Goal: Information Seeking & Learning: Learn about a topic

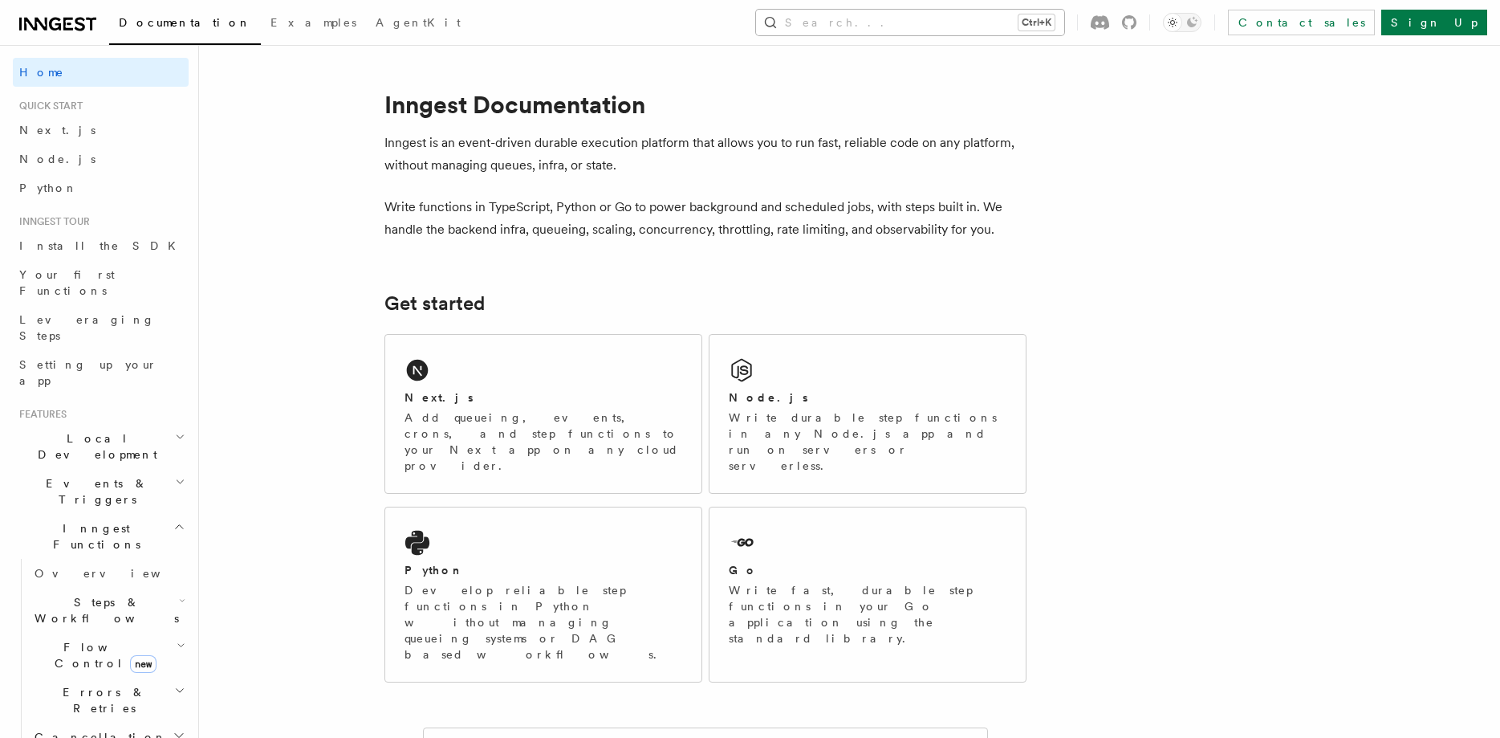
click at [1064, 22] on button "Search... Ctrl+K" at bounding box center [910, 23] width 308 height 26
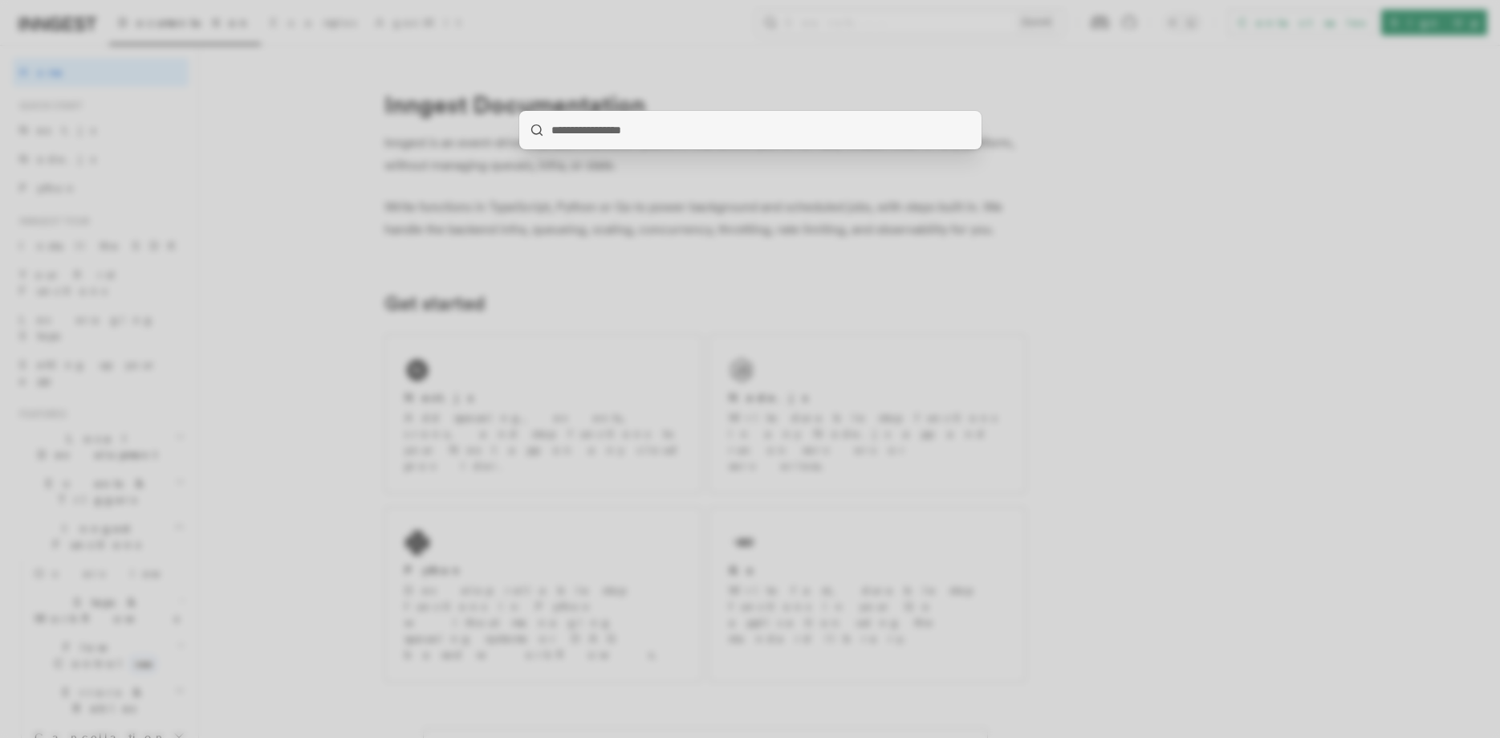
click at [332, 279] on div at bounding box center [750, 369] width 1500 height 738
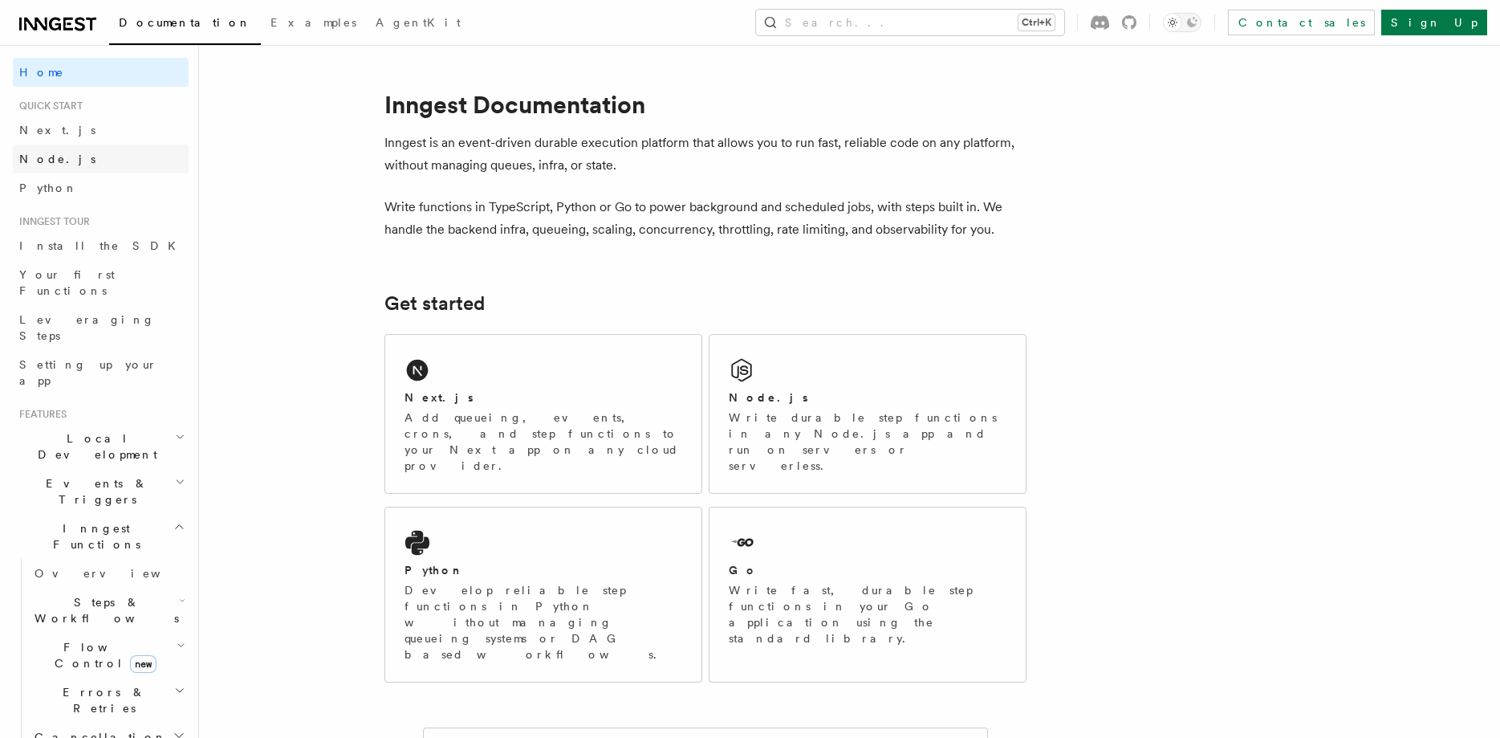
click at [42, 151] on span "Node.js" at bounding box center [57, 159] width 76 height 16
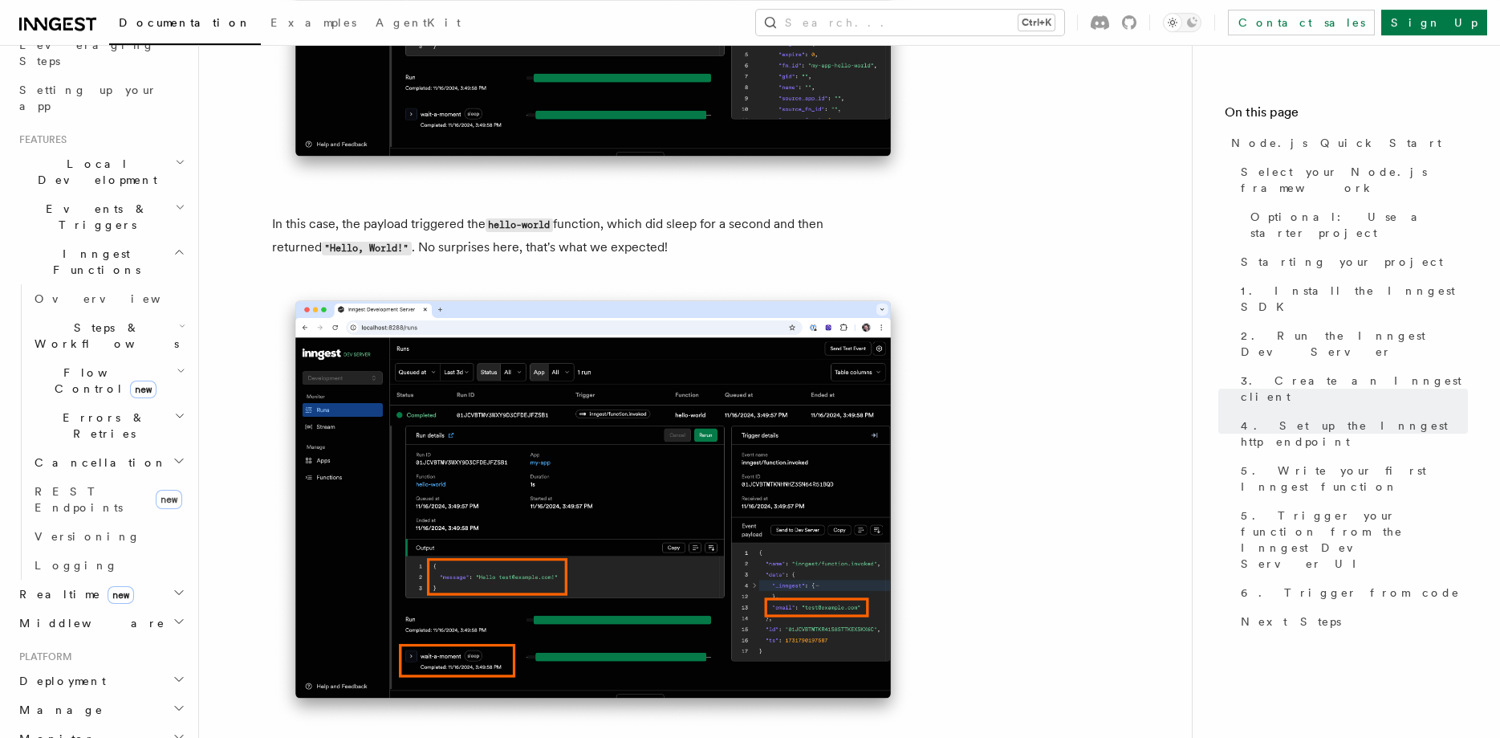
scroll to position [6704, 0]
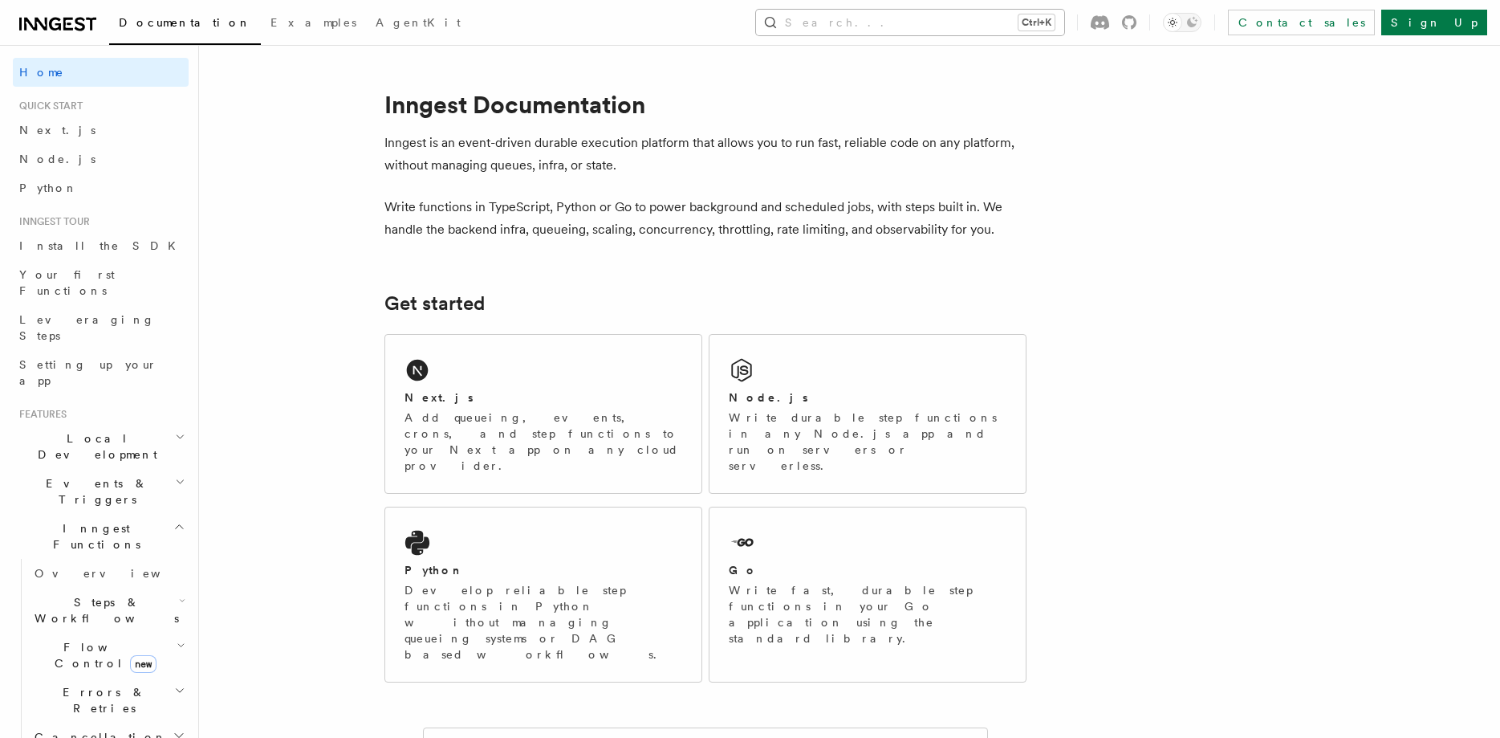
click at [1064, 12] on button "Search... Ctrl+K" at bounding box center [910, 23] width 308 height 26
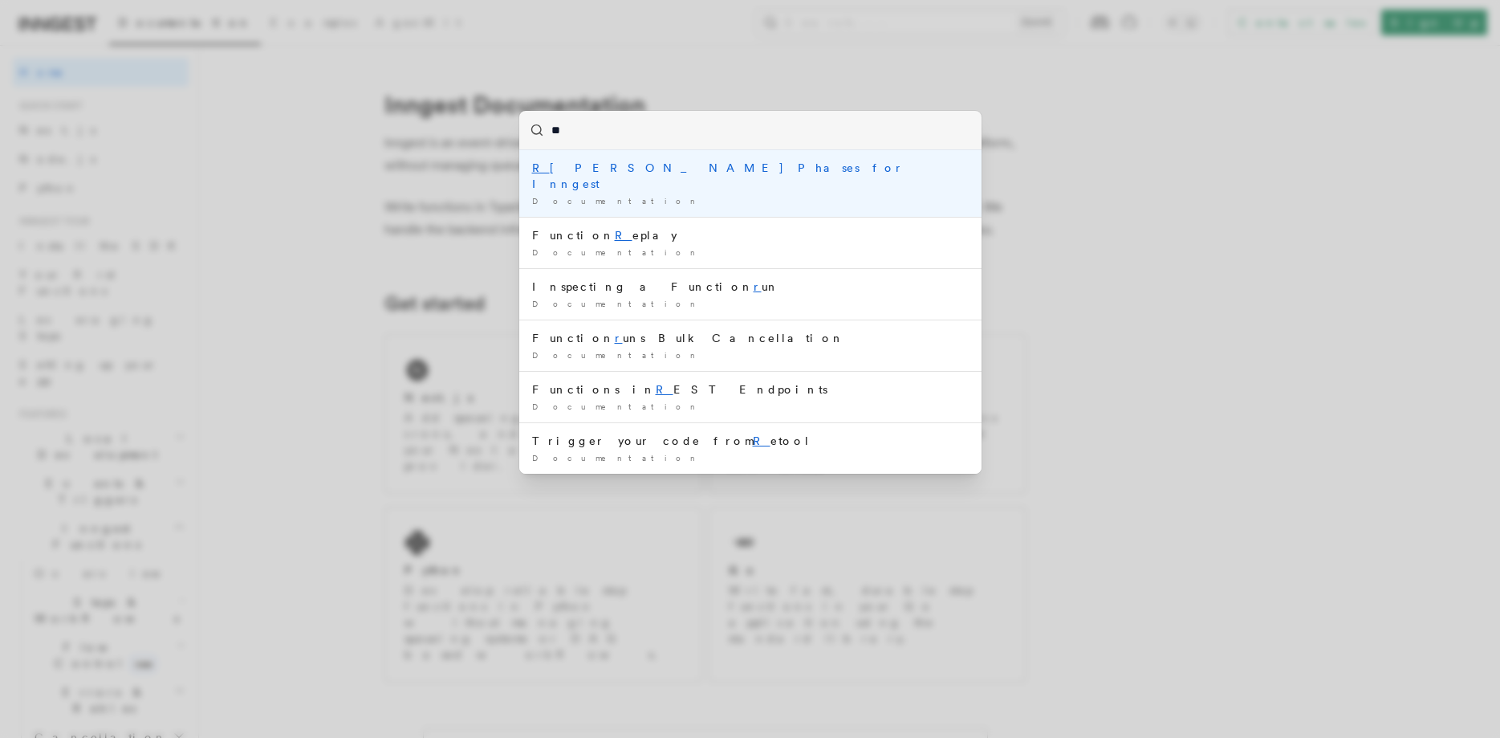
type input "*"
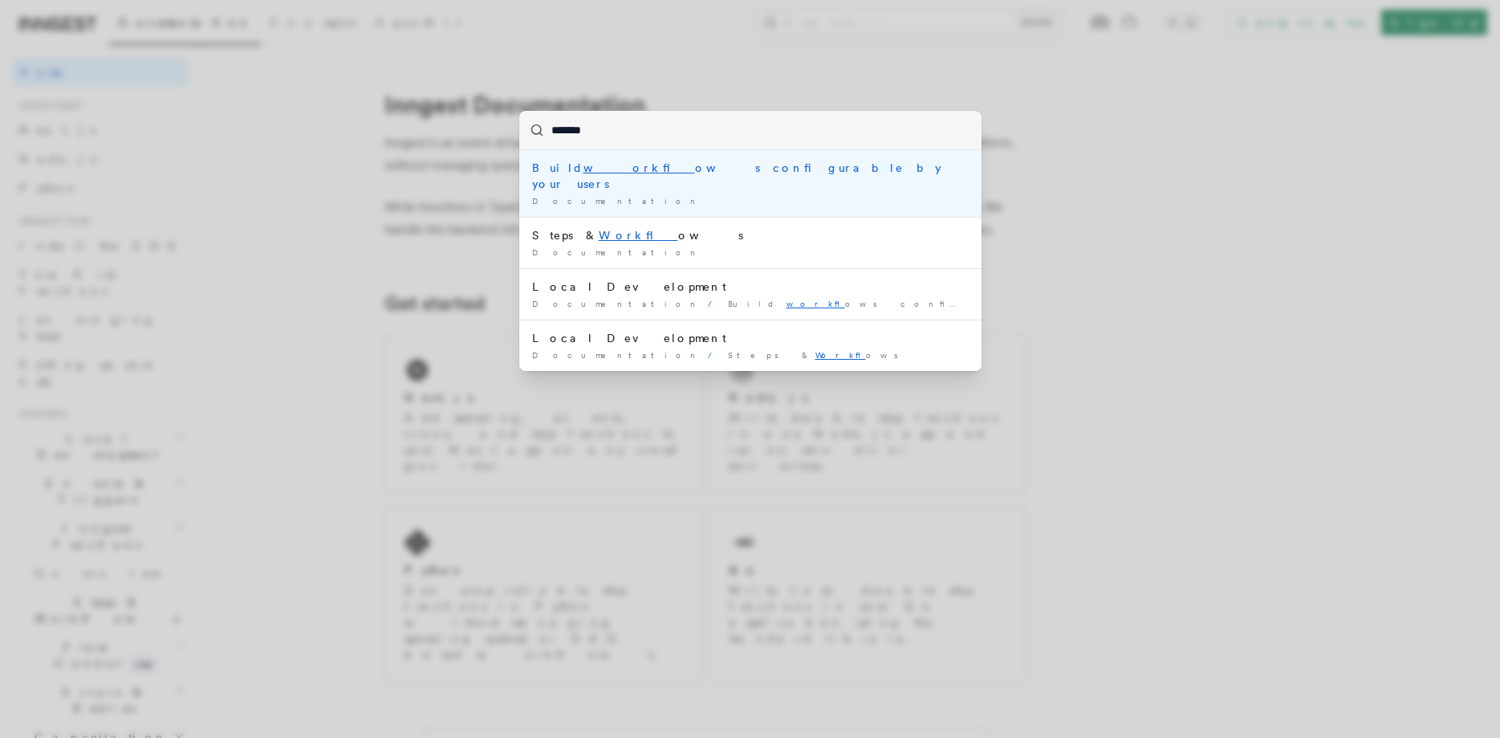
type input "********"
click at [730, 198] on li "Workflow Documentation / Workflow instance /" at bounding box center [750, 175] width 462 height 51
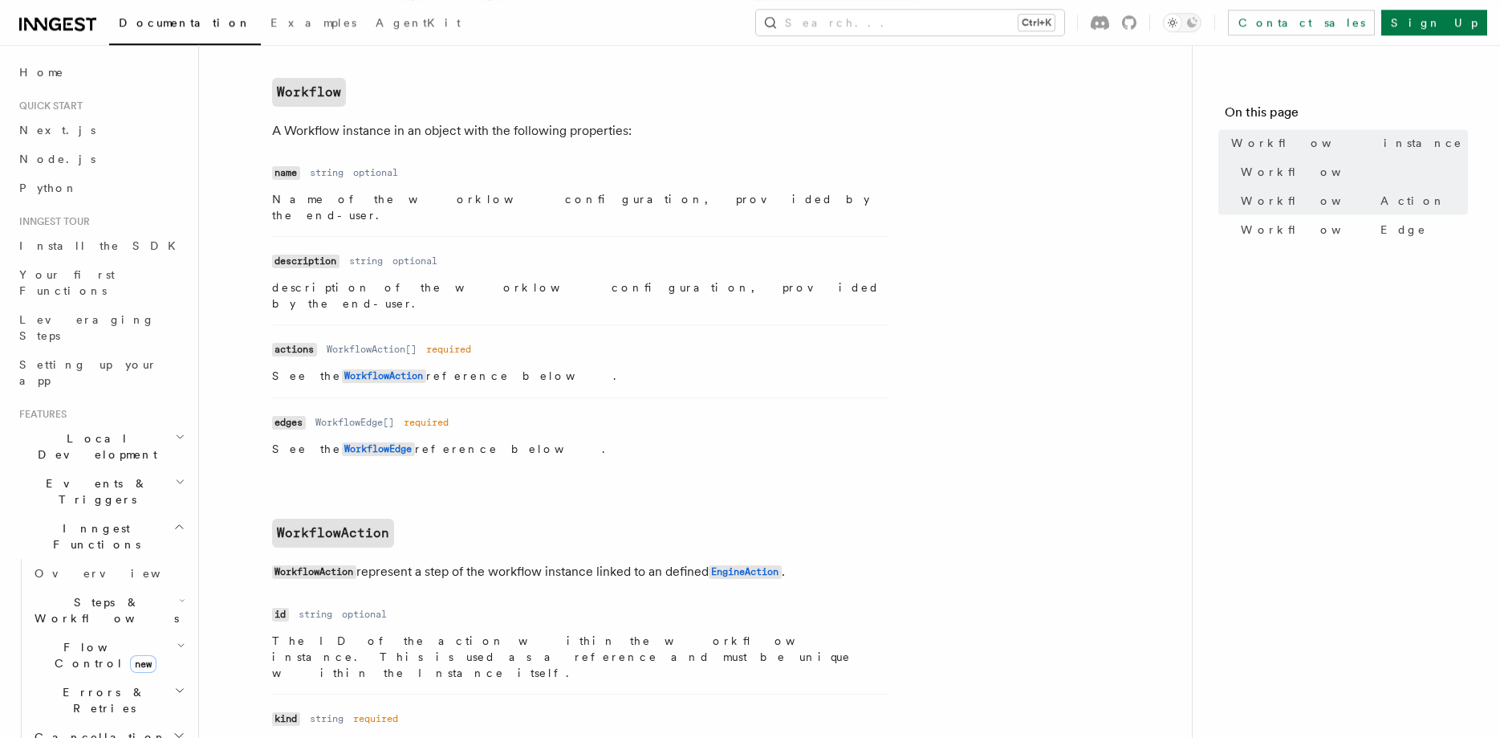
scroll to position [840, 0]
drag, startPoint x: 255, startPoint y: 134, endPoint x: 720, endPoint y: 357, distance: 515.6
click at [720, 357] on article "References Workflow Kit Workflow instance A workflow instance represents a user…" at bounding box center [696, 500] width 942 height 2541
click at [720, 357] on li "Name actions Type WorkflowAction[] Required required Description See the Workfl…" at bounding box center [580, 359] width 616 height 73
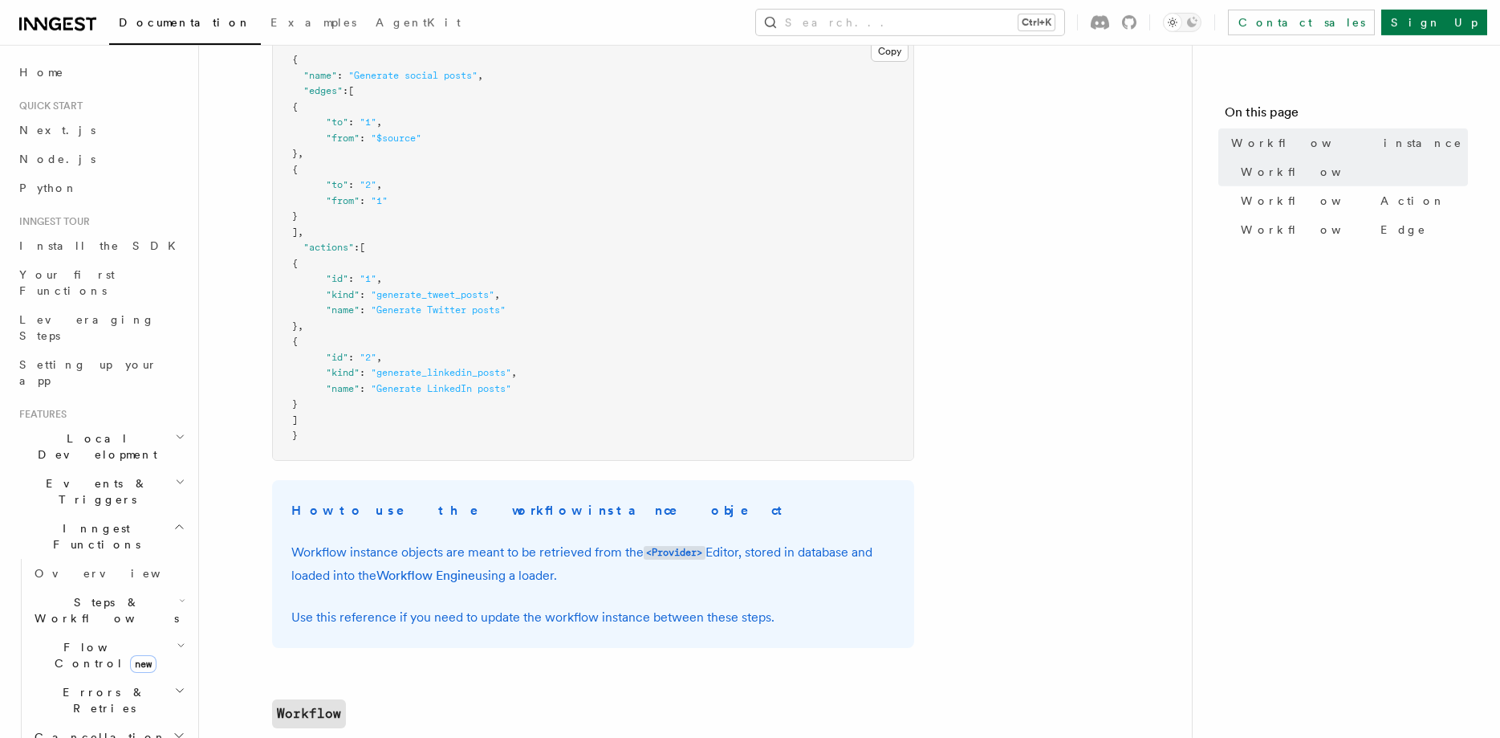
scroll to position [147, 0]
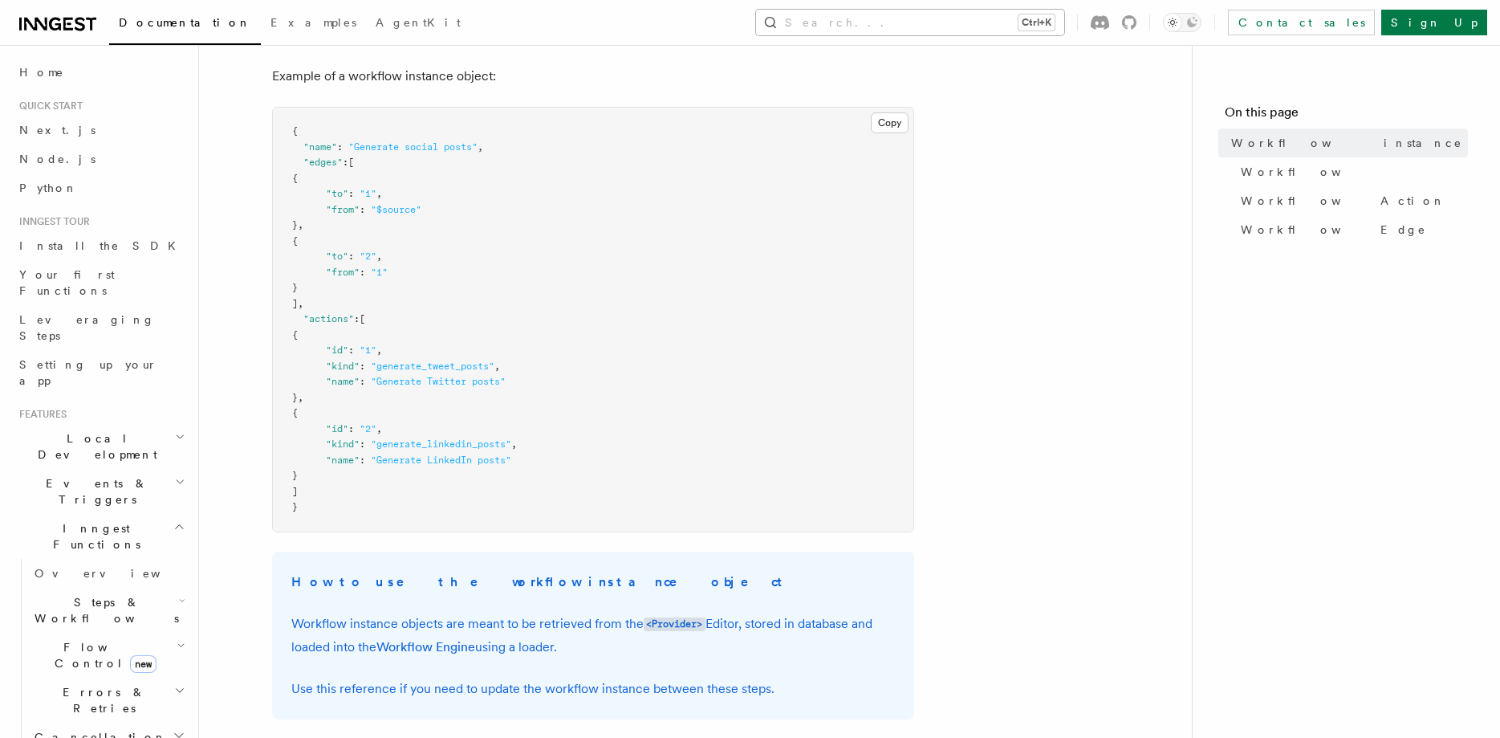
click at [973, 10] on button "Search... Ctrl+K" at bounding box center [910, 23] width 308 height 26
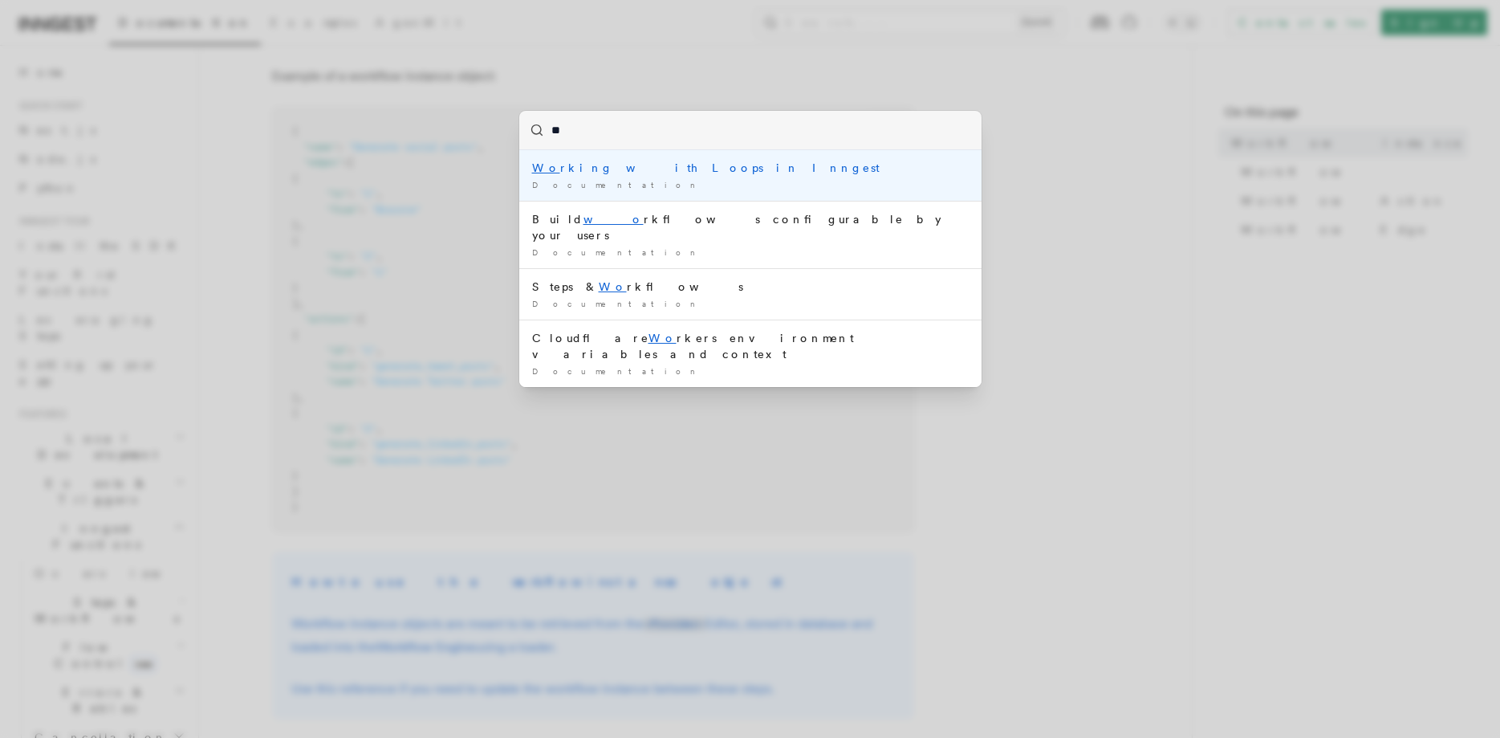
type input "***"
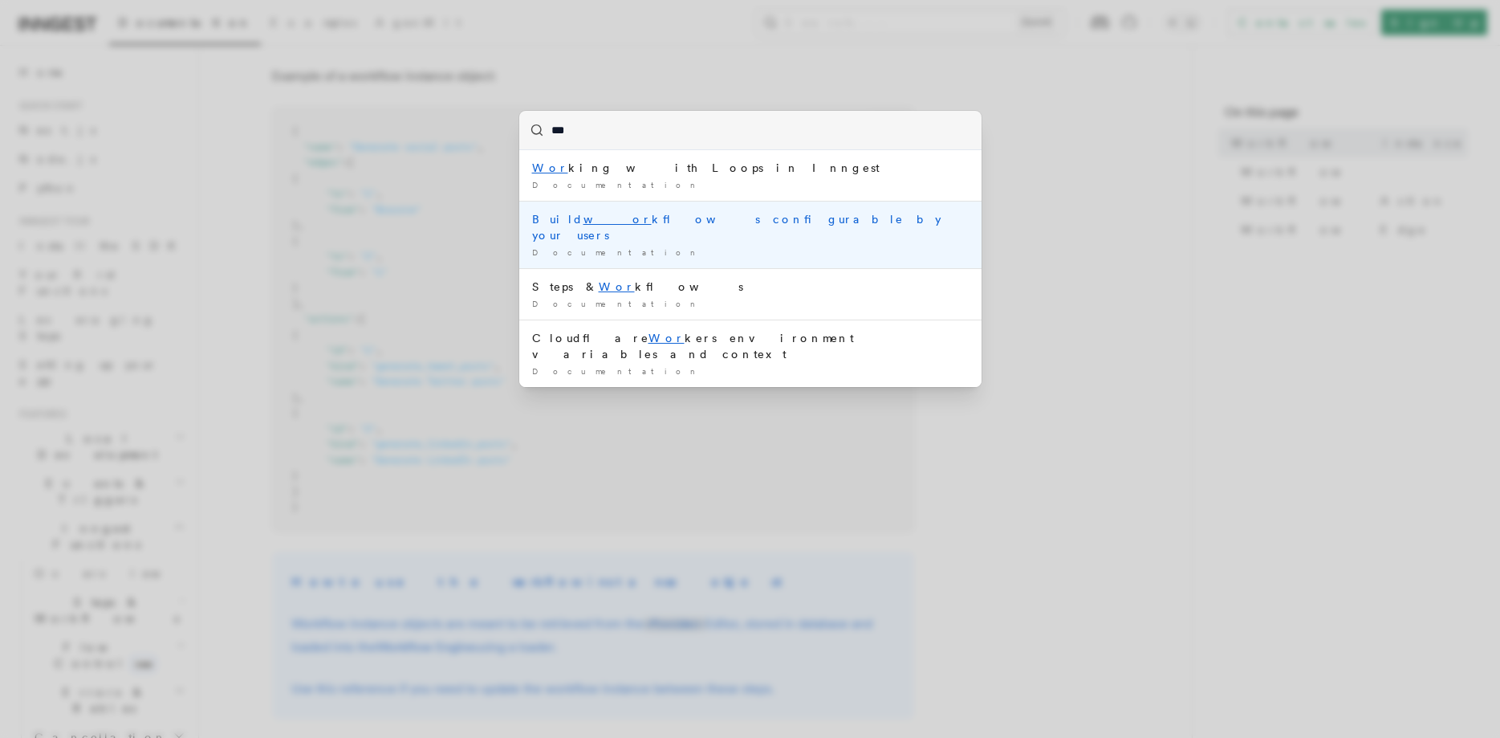
click at [773, 226] on div "Build wor kflows configurable by your users" at bounding box center [750, 227] width 437 height 32
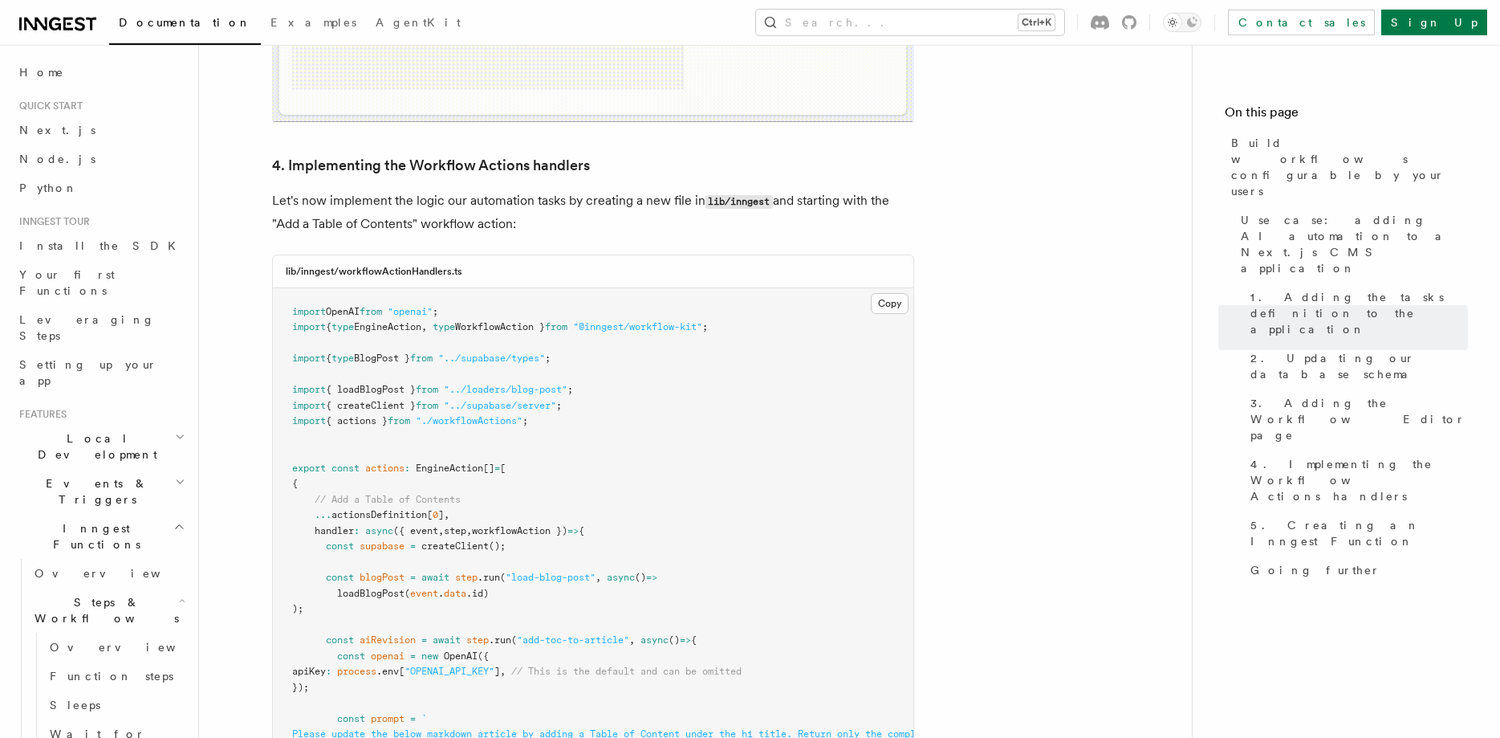
scroll to position [5317, 0]
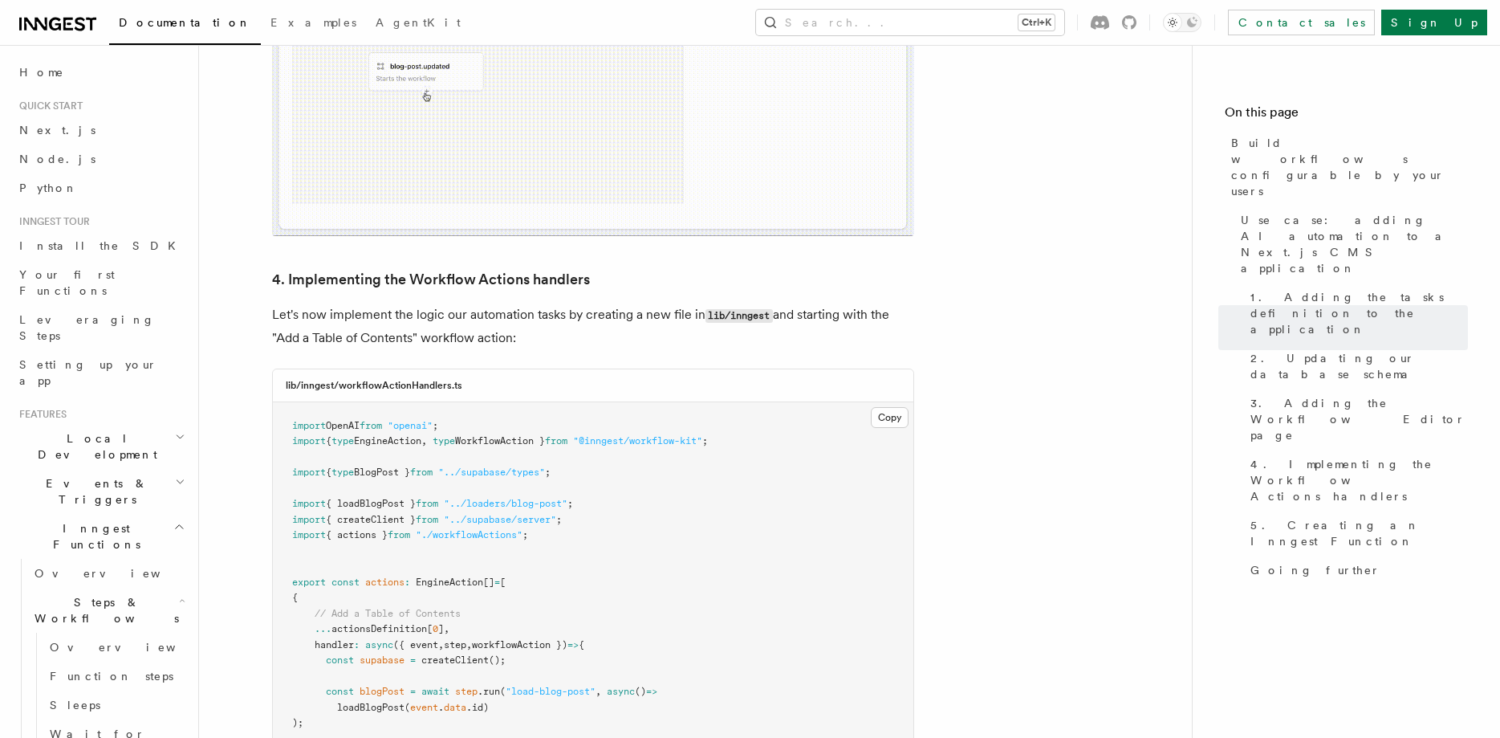
drag, startPoint x: 622, startPoint y: 188, endPoint x: 717, endPoint y: 612, distance: 434.3
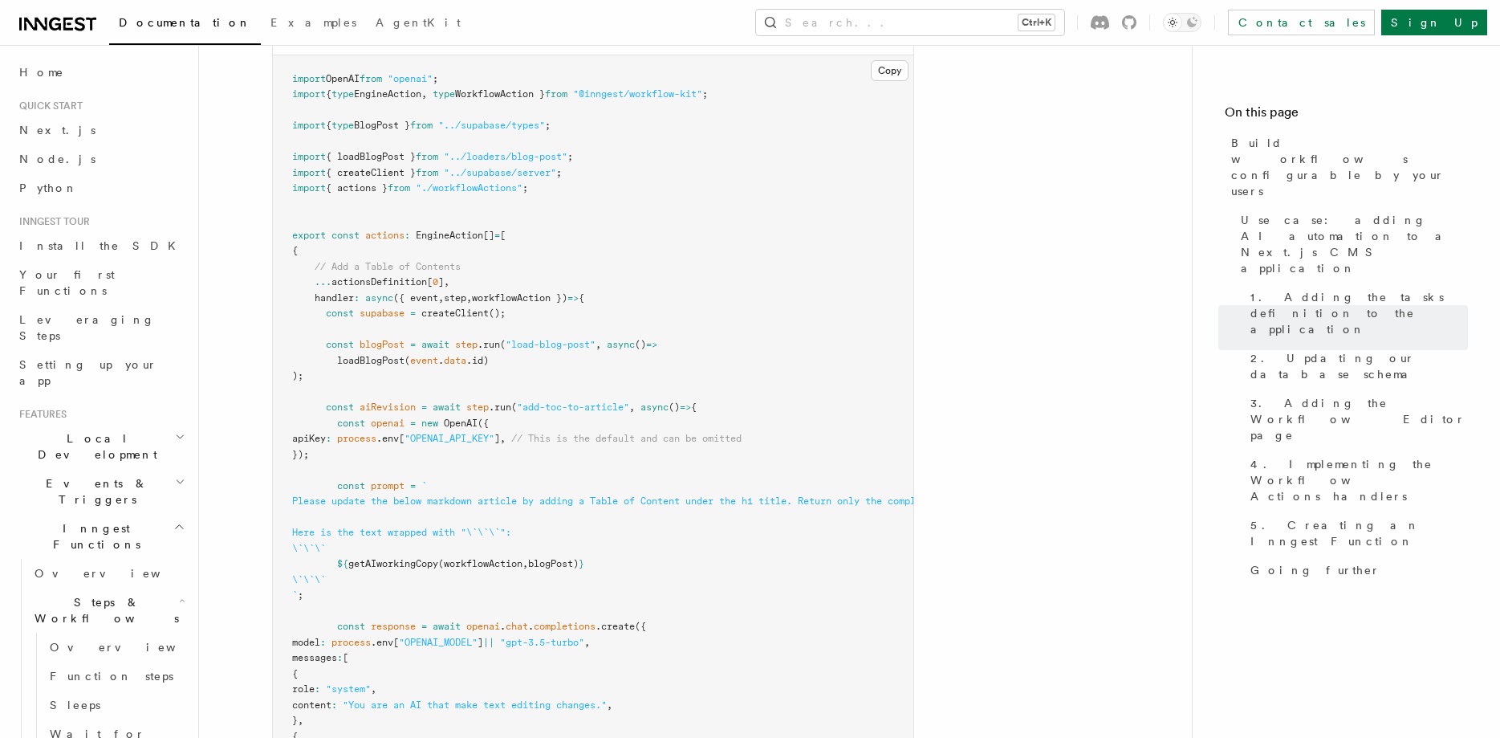
drag, startPoint x: 724, startPoint y: 328, endPoint x: 727, endPoint y: 614, distance: 285.8
click at [727, 614] on pre "import OpenAI from "openai" ; import { type EngineAction , type WorkflowAction …" at bounding box center [593, 587] width 641 height 1065
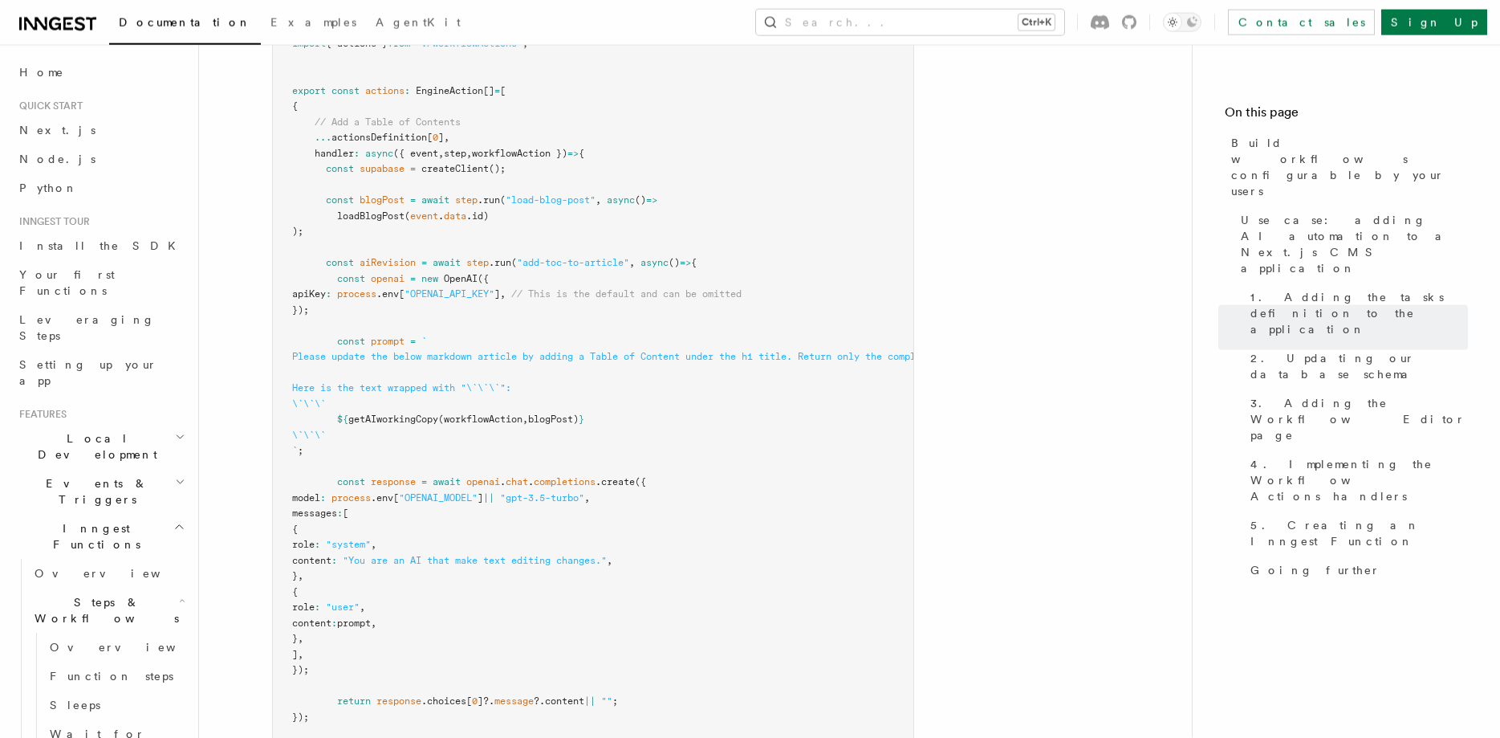
scroll to position [6126, 0]
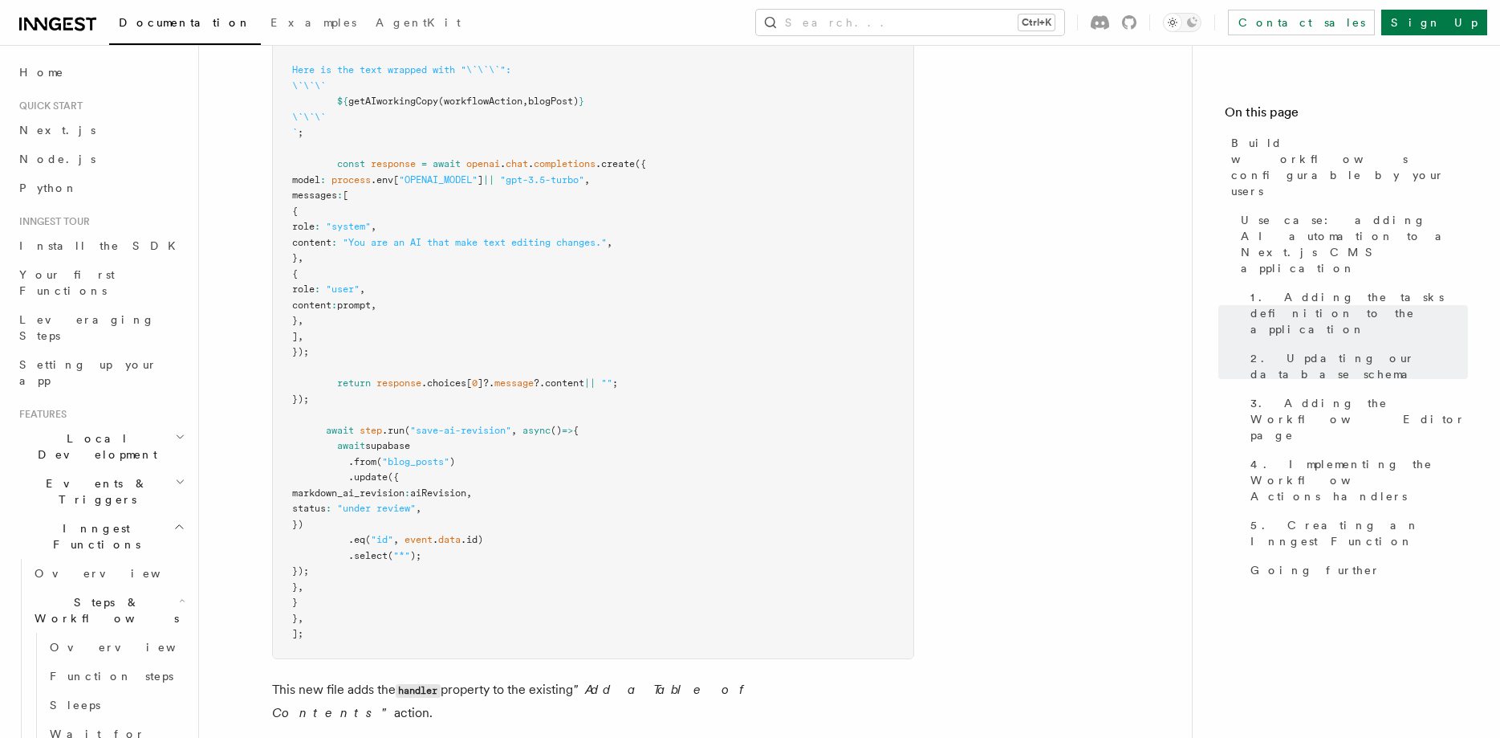
drag, startPoint x: 470, startPoint y: 473, endPoint x: 842, endPoint y: 554, distance: 380.4
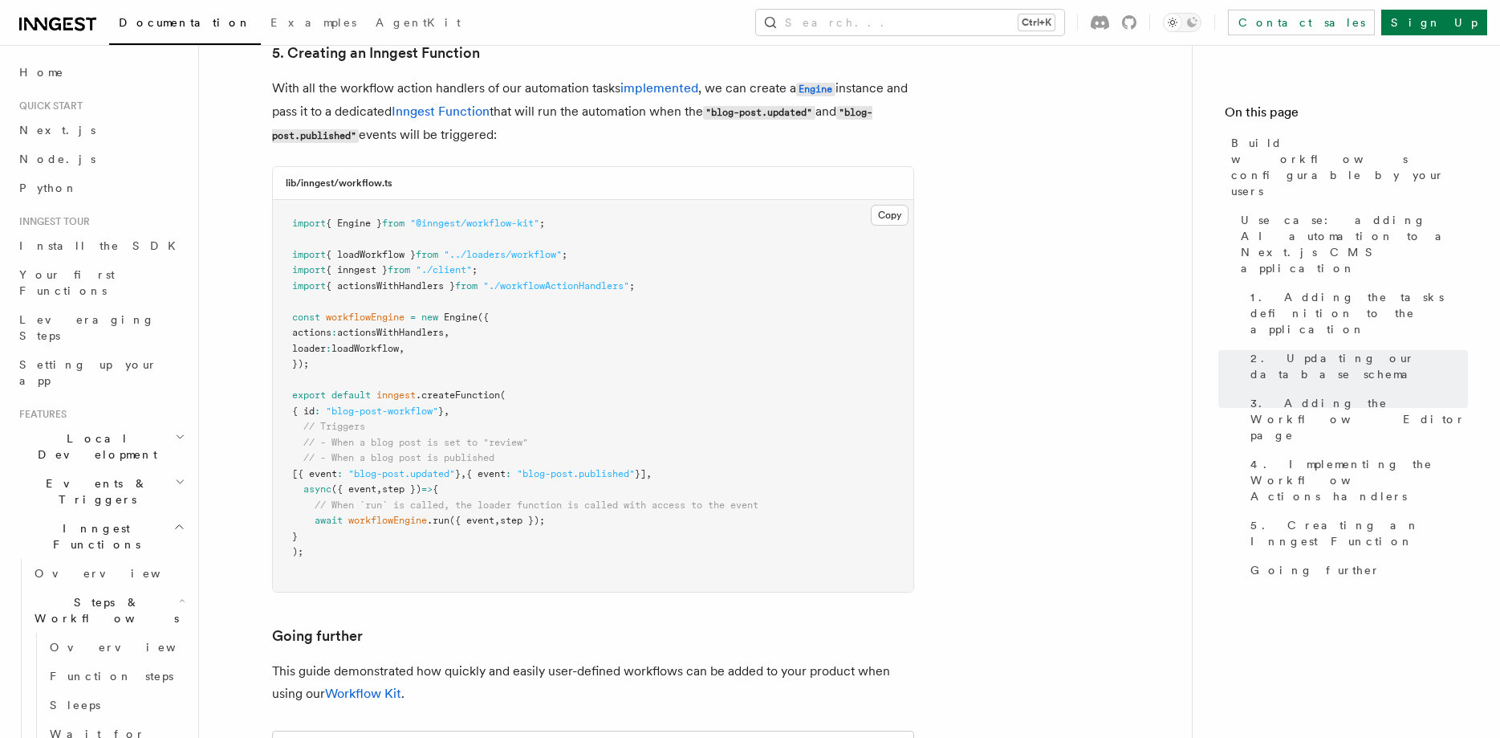
scroll to position [7144, 0]
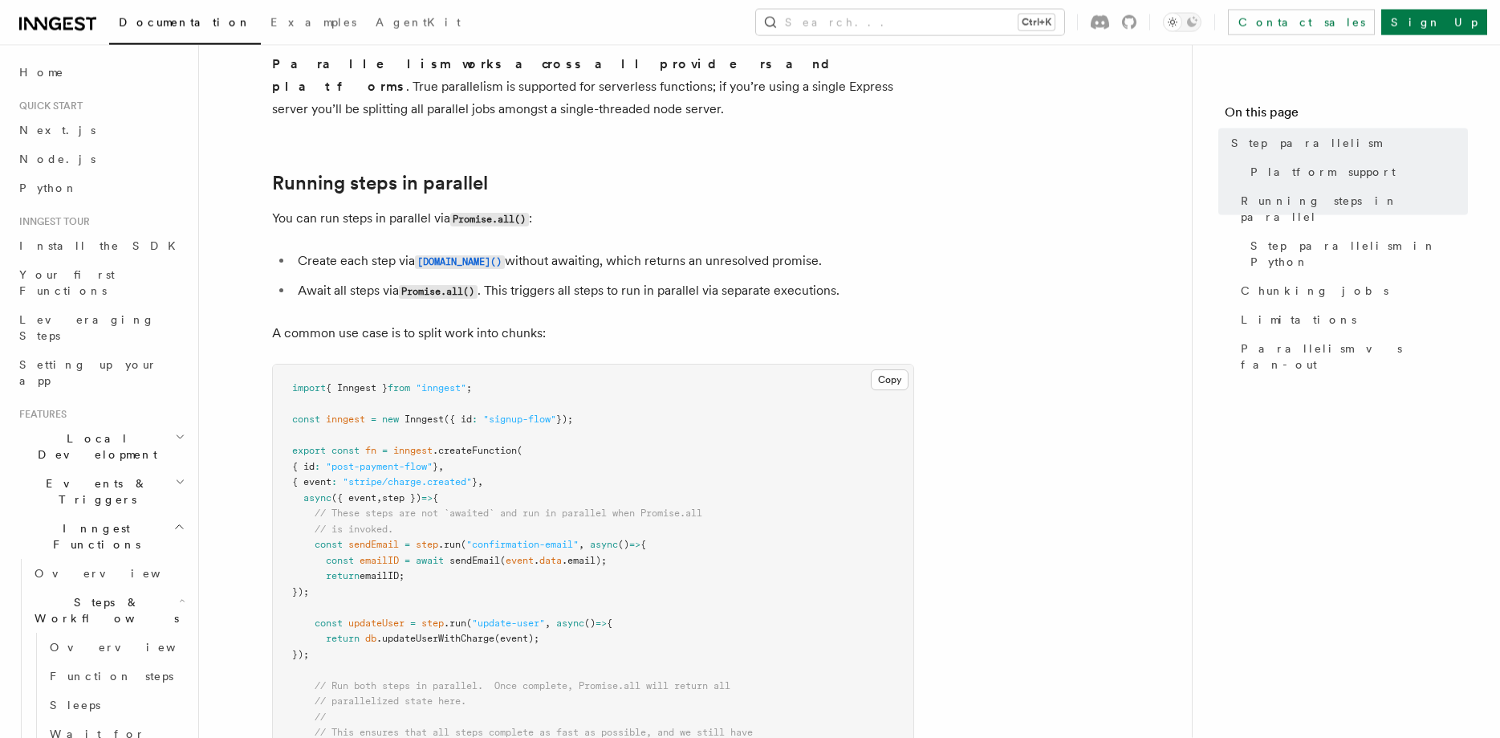
scroll to position [347, 0]
